Goal: Transaction & Acquisition: Purchase product/service

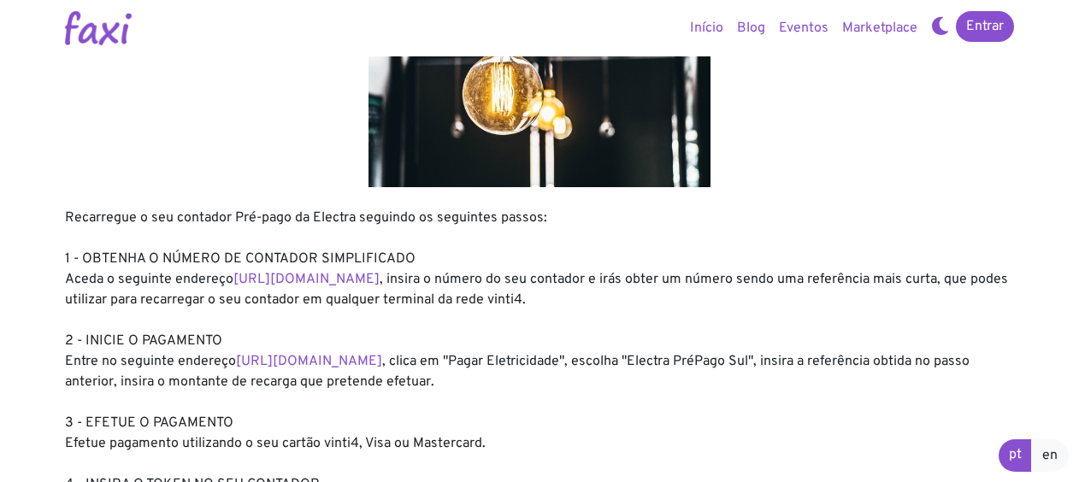
scroll to position [132, 0]
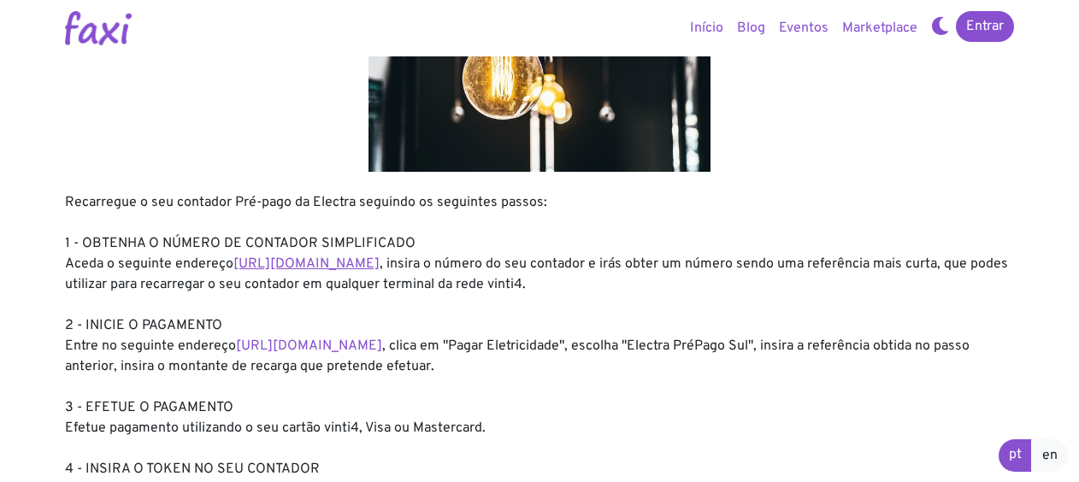
click at [380, 262] on link "https://entidadeservico.vinti4.cv/prepago" at bounding box center [306, 264] width 146 height 17
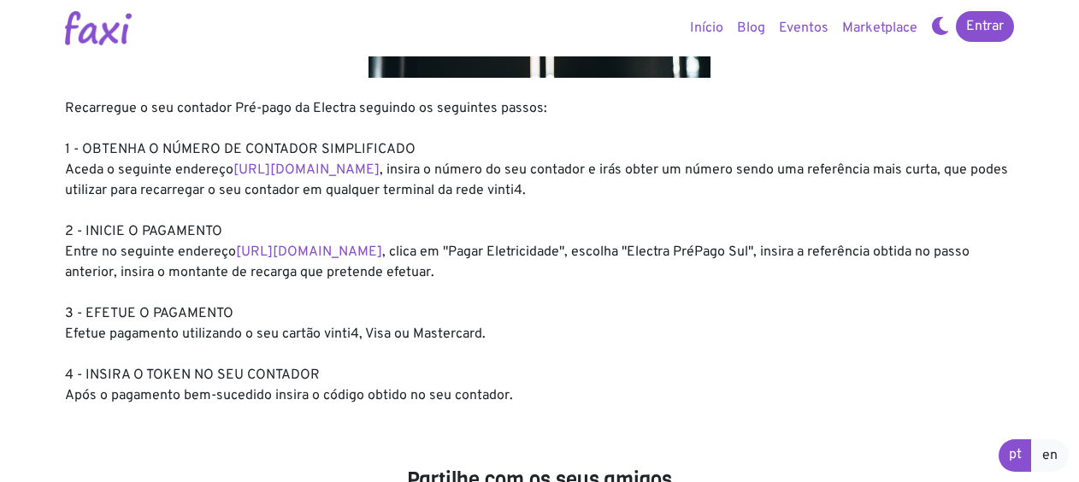
scroll to position [227, 0]
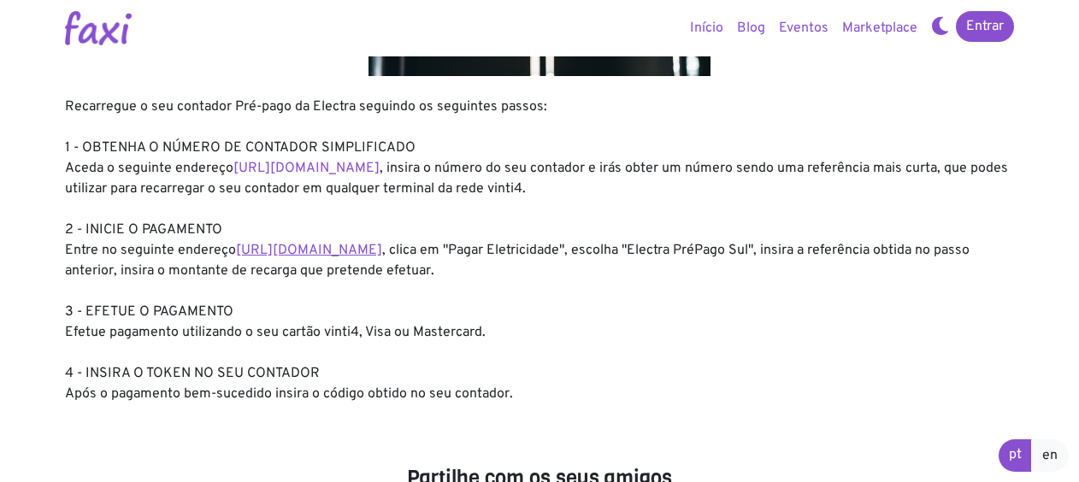
click at [382, 255] on link "https://faxi.online/bill-payment/2" at bounding box center [309, 250] width 146 height 17
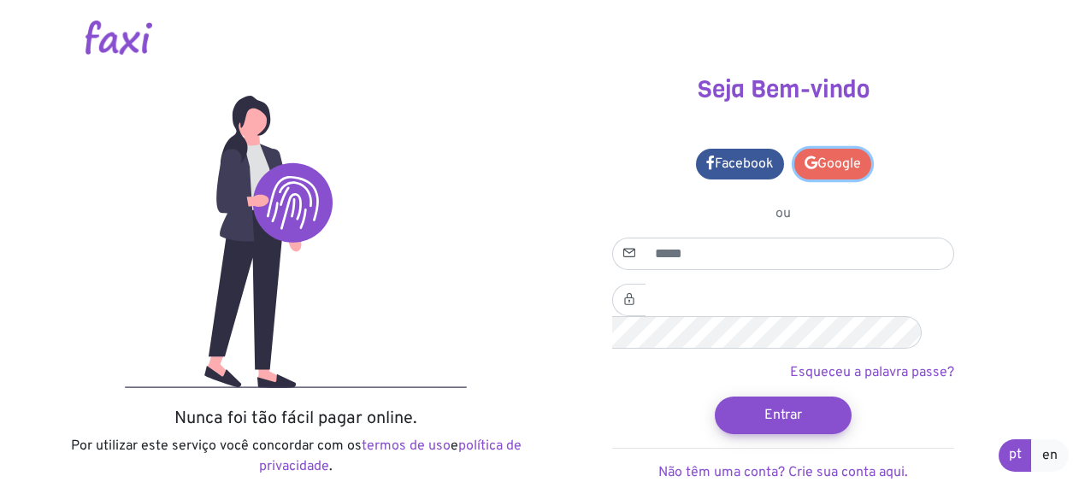
click at [840, 173] on link "Google" at bounding box center [832, 164] width 77 height 31
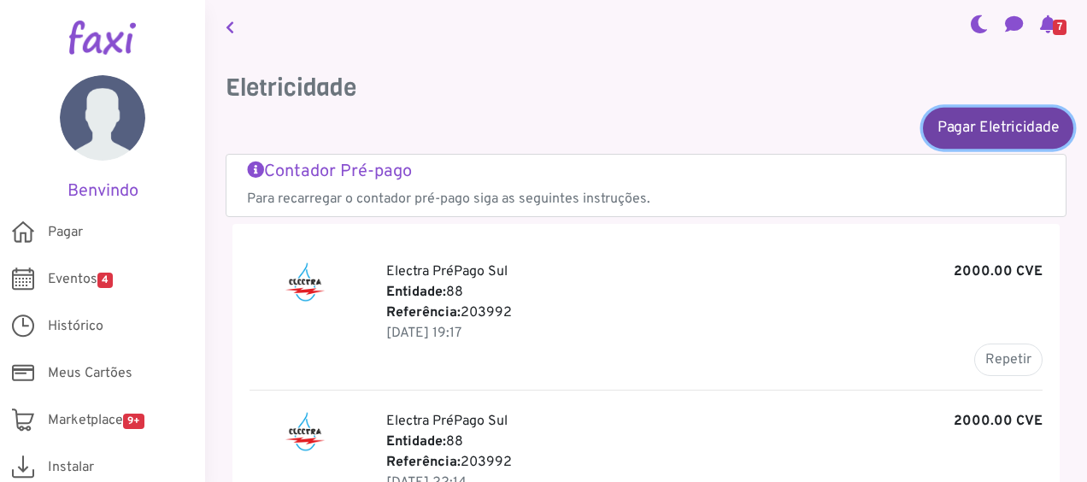
click at [1008, 126] on link "Pagar Eletricidade" at bounding box center [998, 127] width 150 height 41
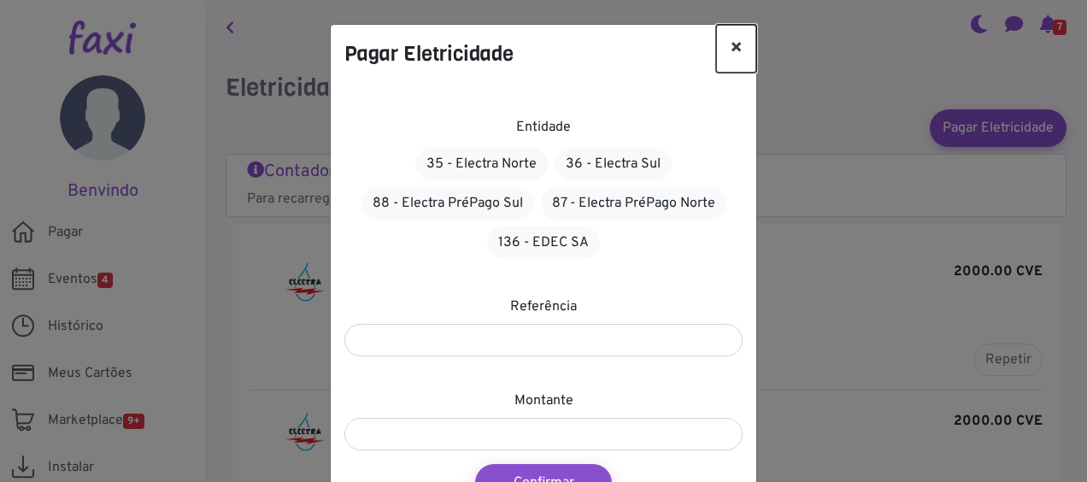
click at [730, 43] on button "×" at bounding box center [736, 49] width 40 height 48
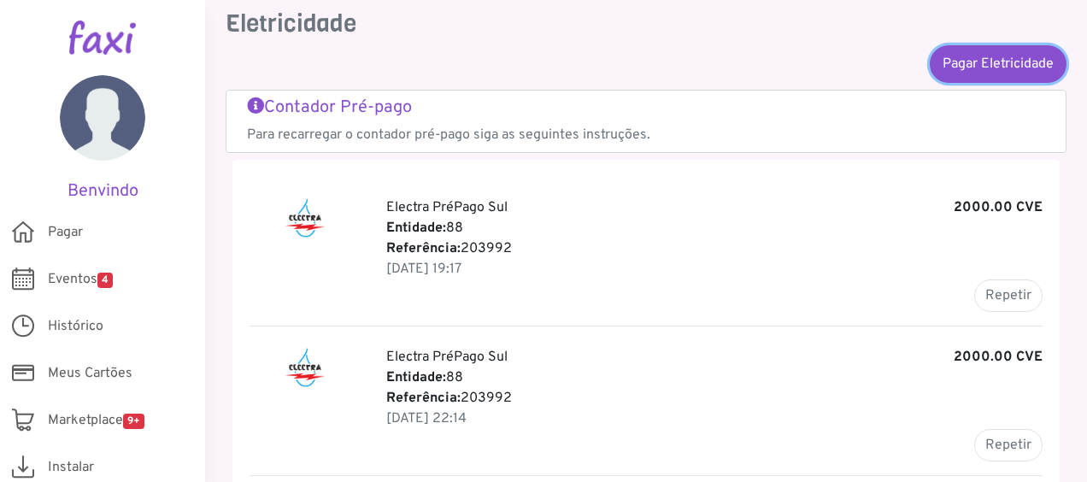
scroll to position [65, 0]
click at [991, 282] on button "Repetir" at bounding box center [1009, 295] width 68 height 32
type input "******"
type input "*******"
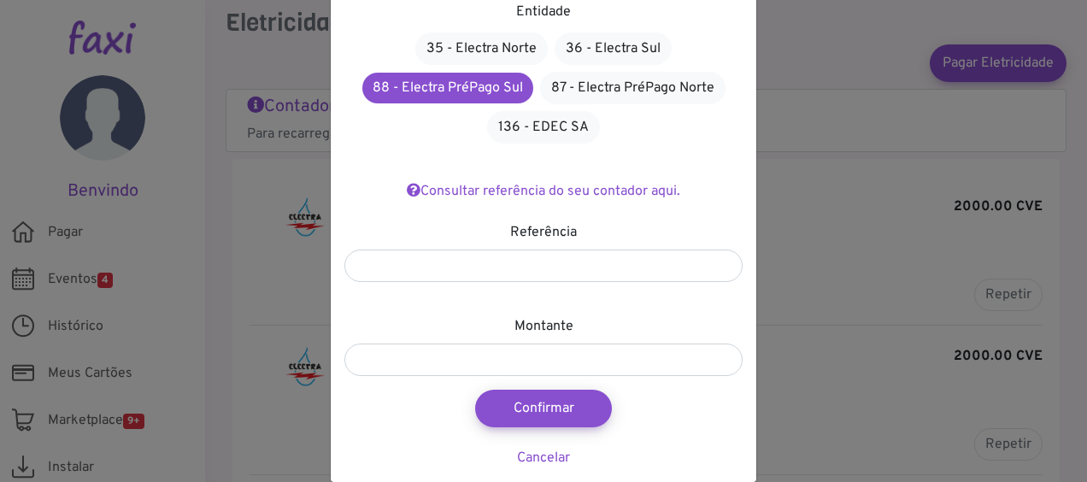
scroll to position [125, 0]
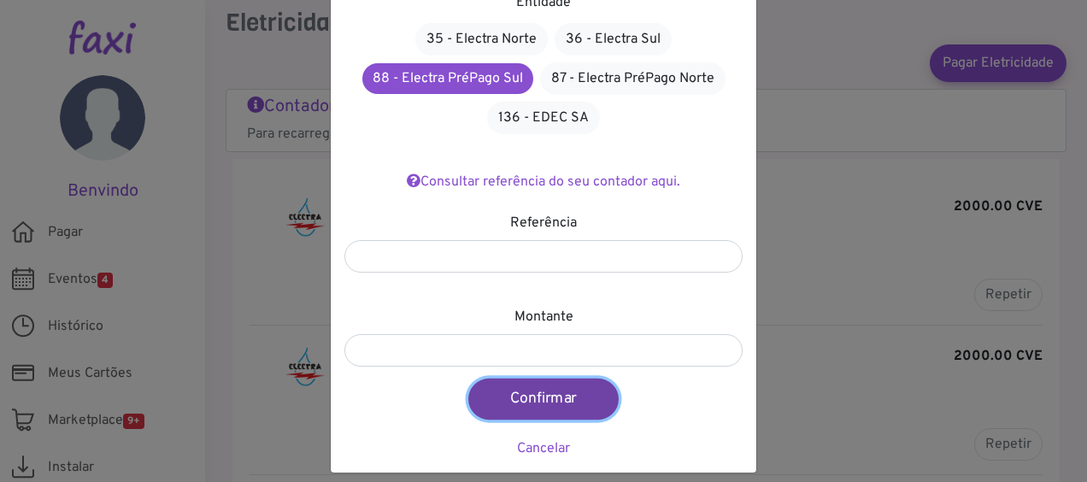
click at [554, 393] on button "Confirmar" at bounding box center [543, 399] width 150 height 41
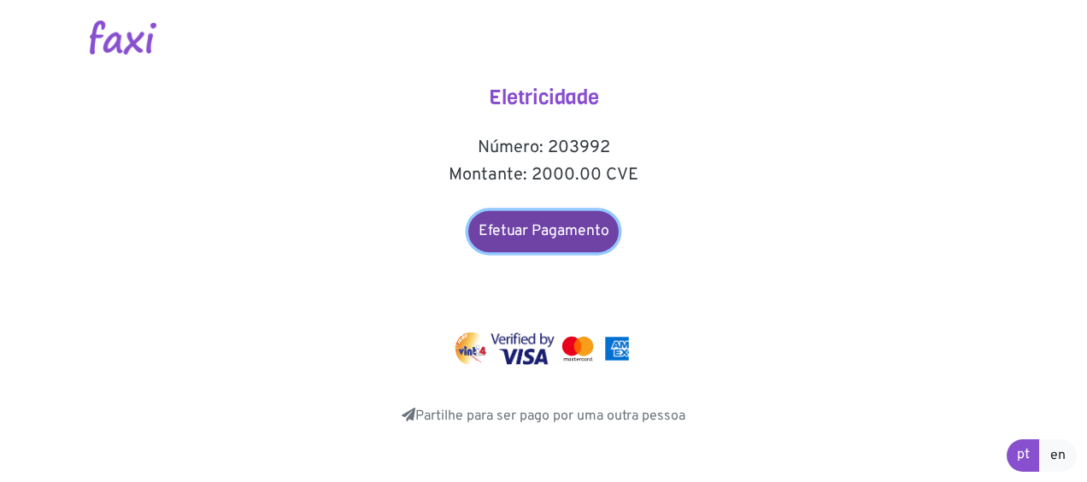
click at [542, 235] on link "Efetuar Pagamento" at bounding box center [543, 231] width 150 height 41
